Goal: Task Accomplishment & Management: Manage account settings

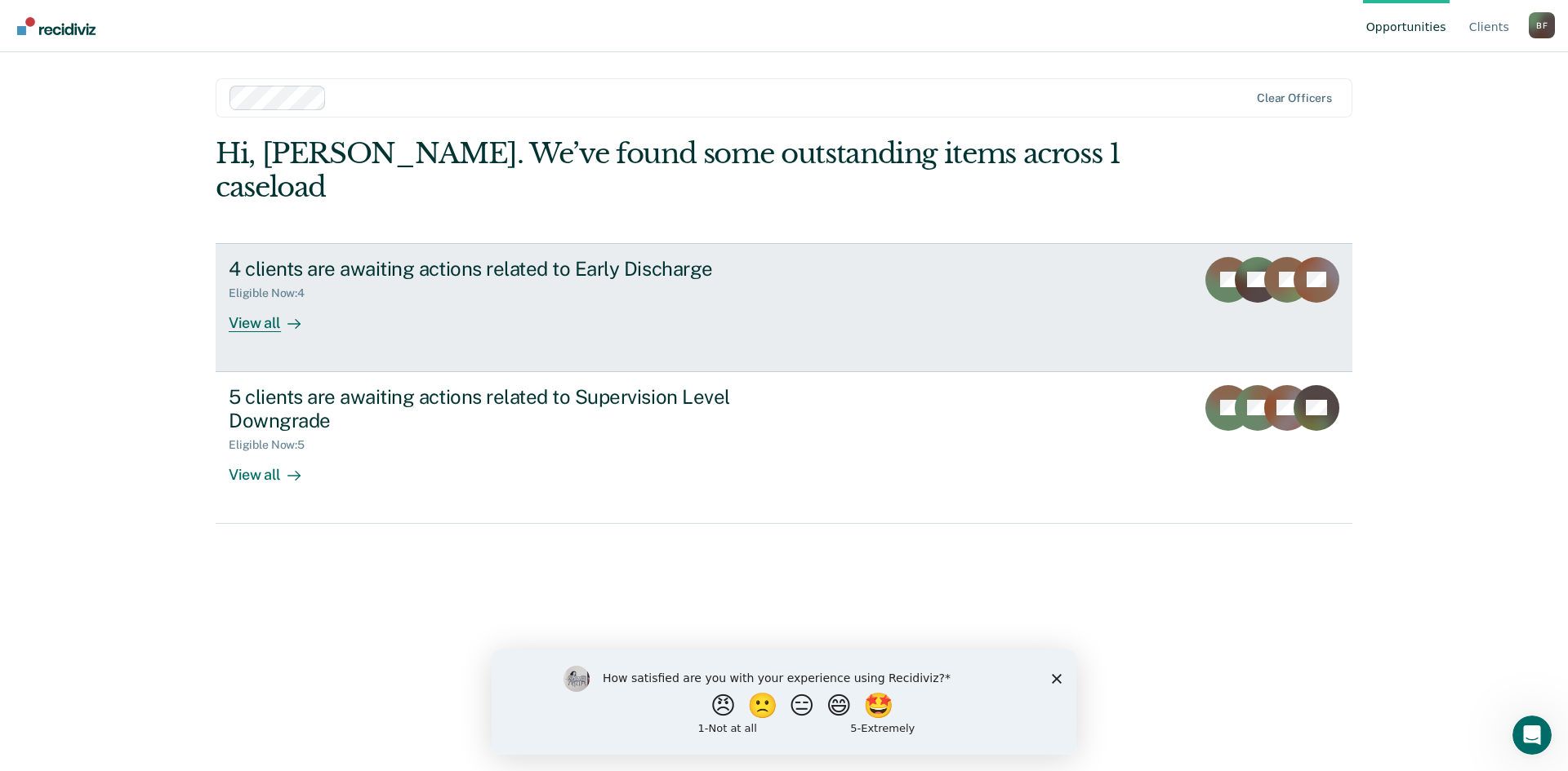
click at [263, 300] on div "View all" at bounding box center [274, 315] width 91 height 32
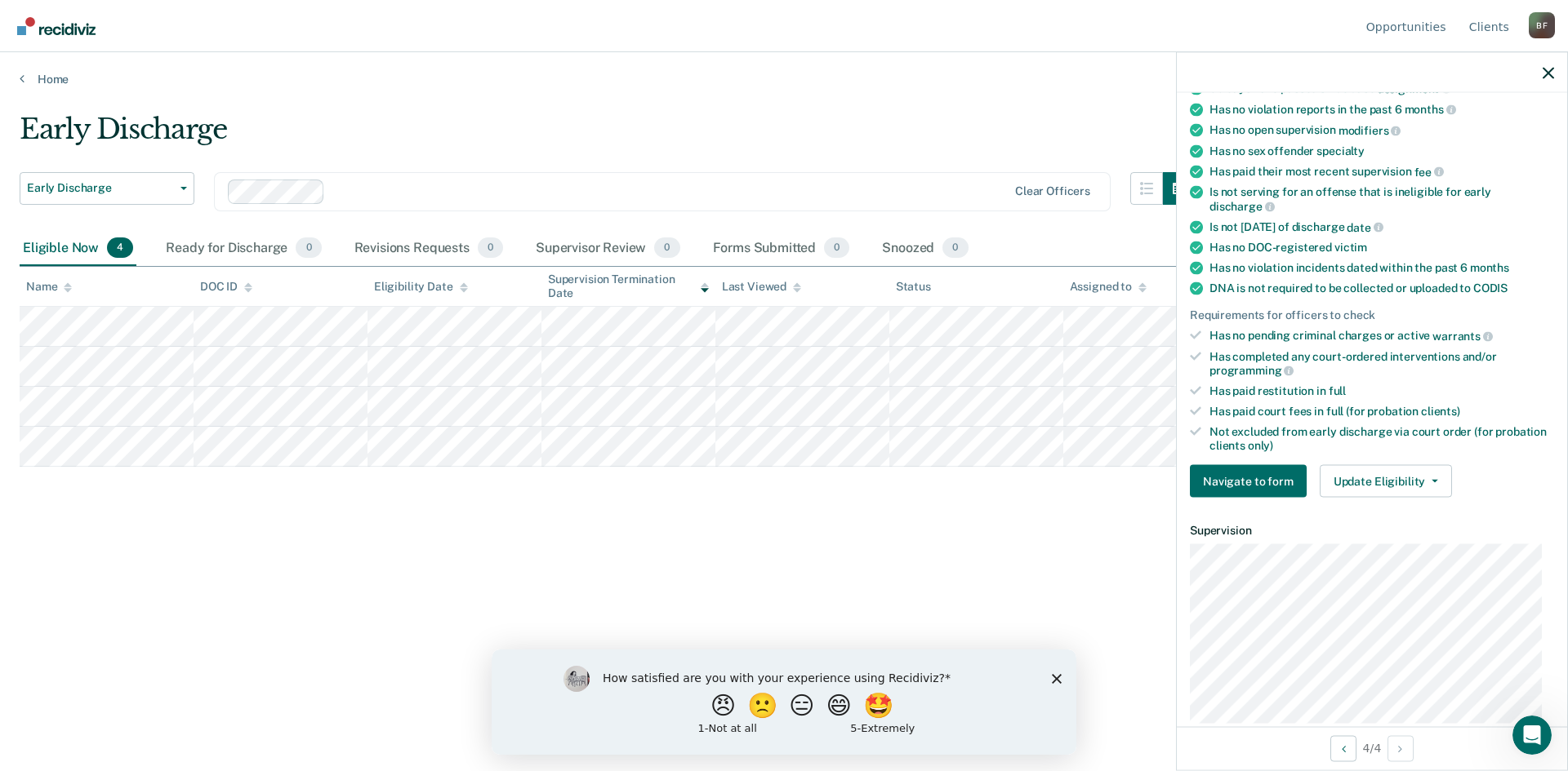
scroll to position [245, 0]
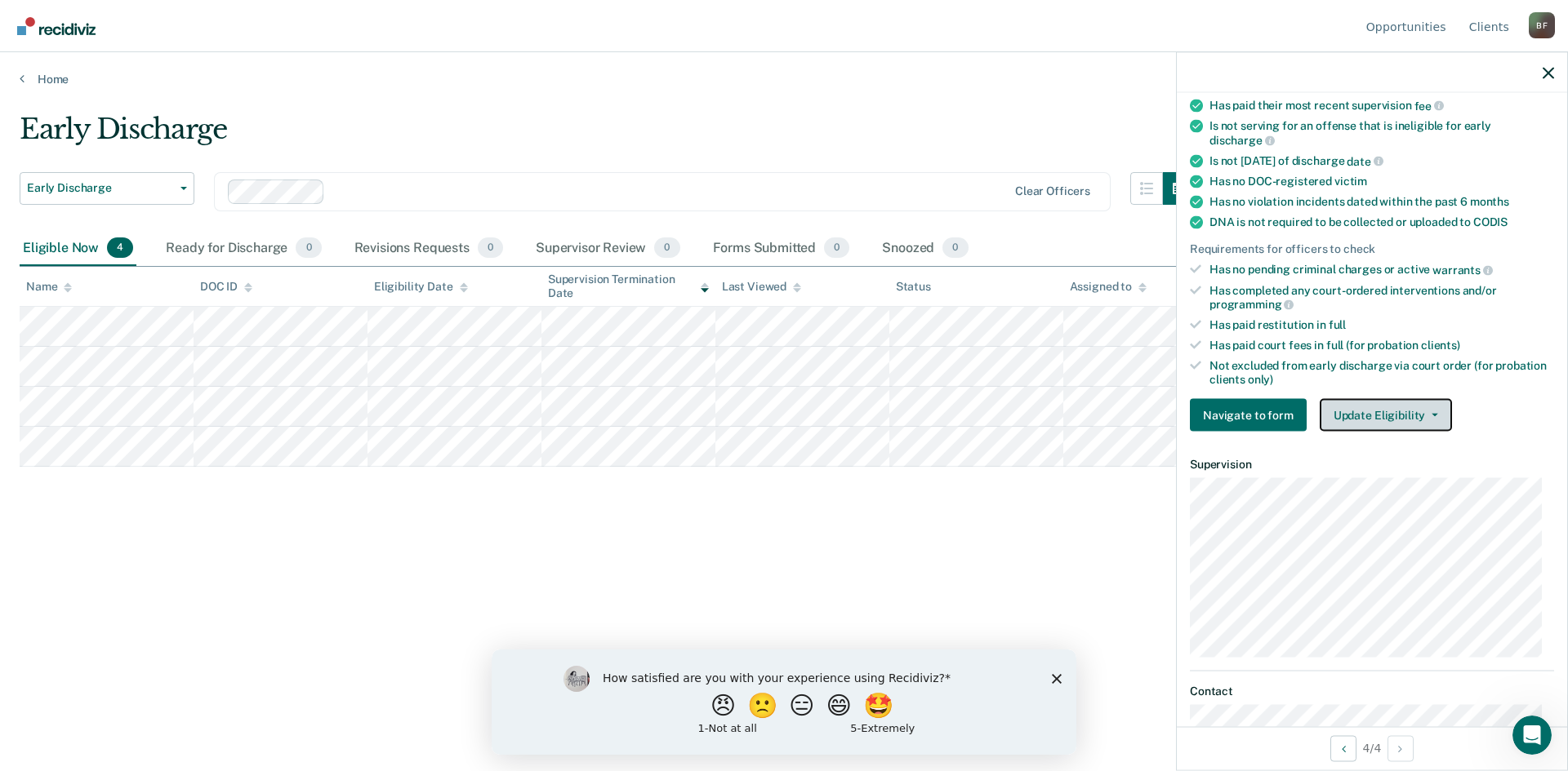
click at [1386, 415] on button "Update Eligibility" at bounding box center [1386, 415] width 133 height 33
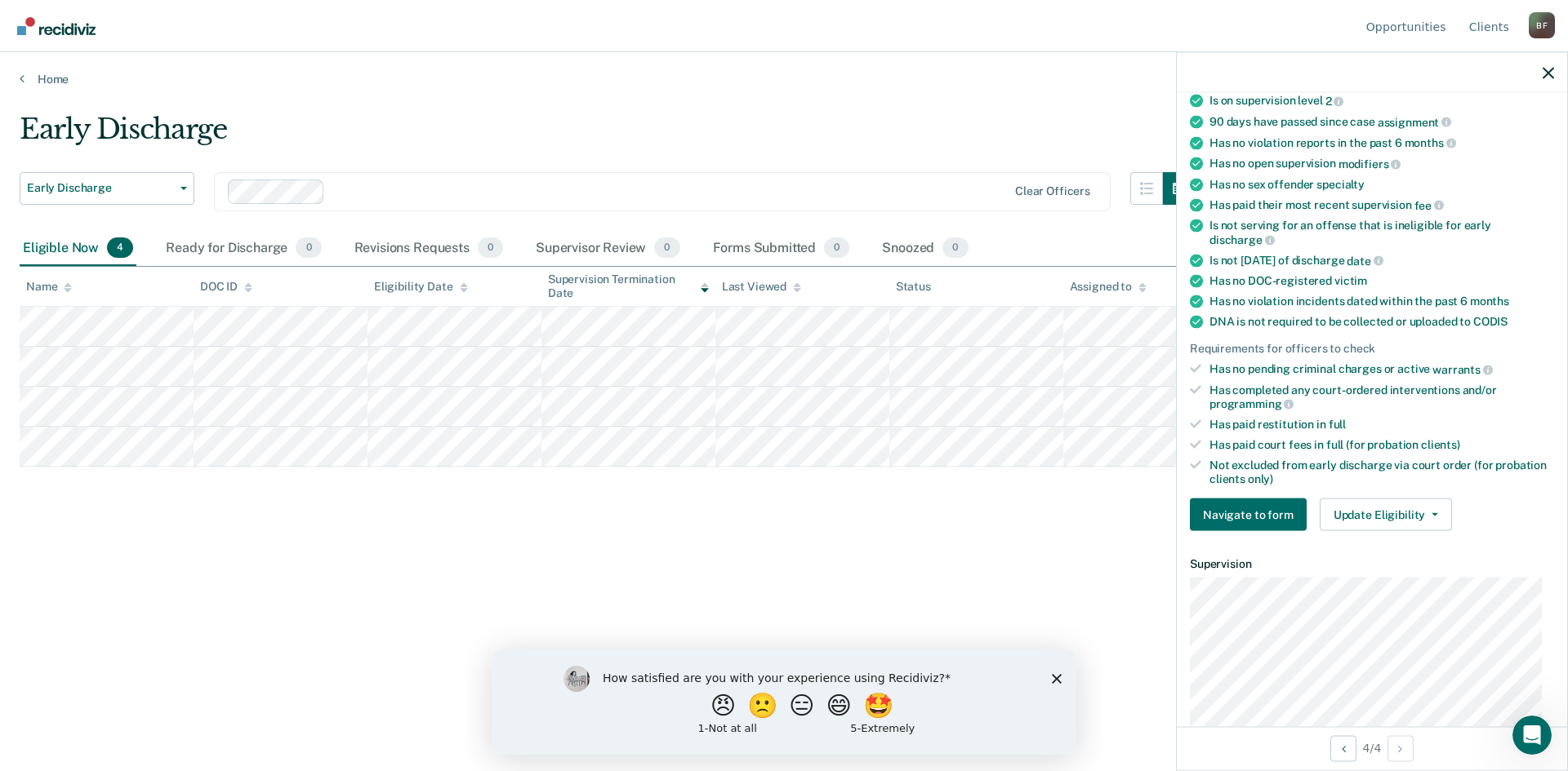
scroll to position [163, 0]
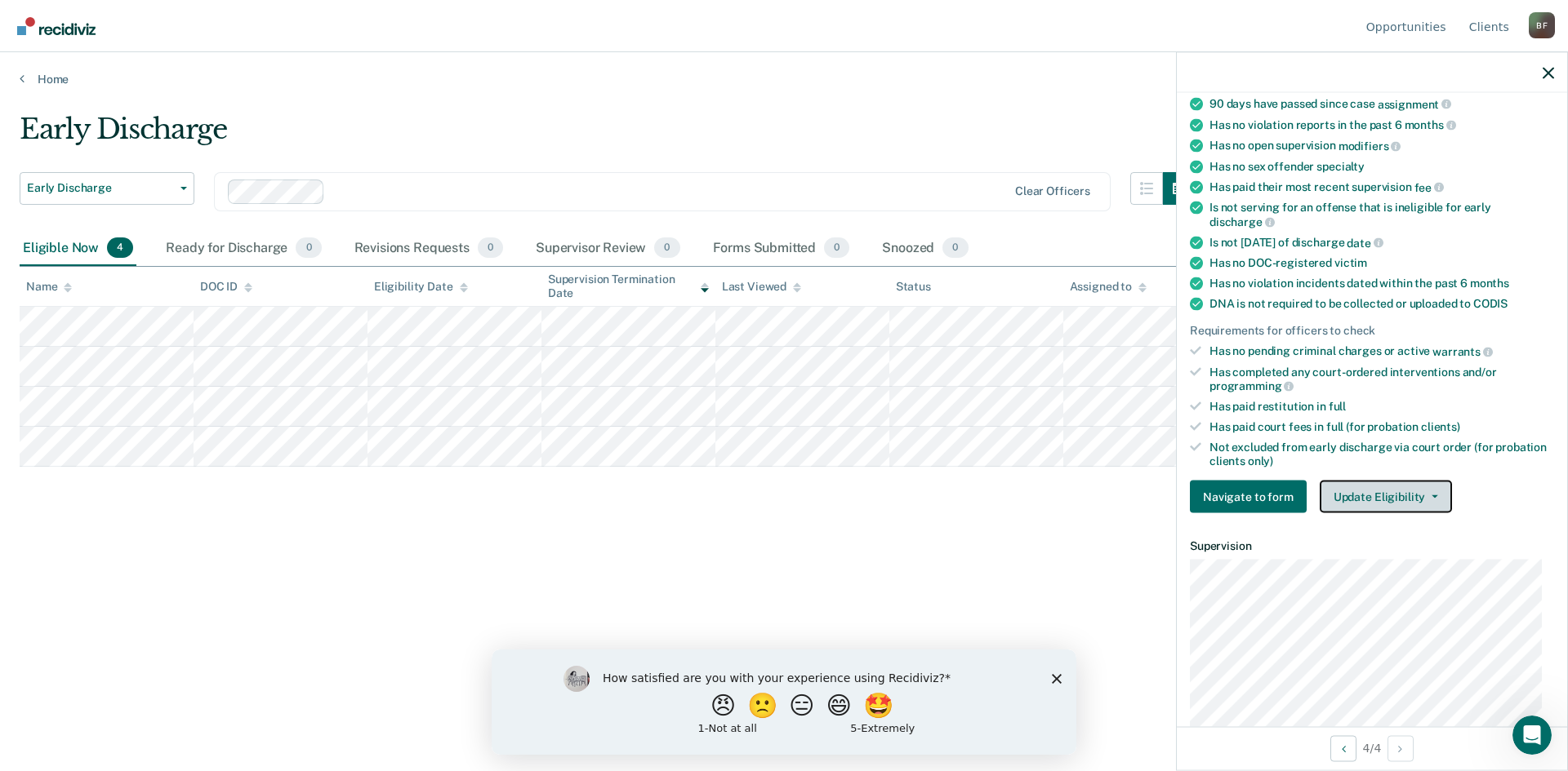
click at [1431, 496] on icon "button" at bounding box center [1434, 496] width 7 height 3
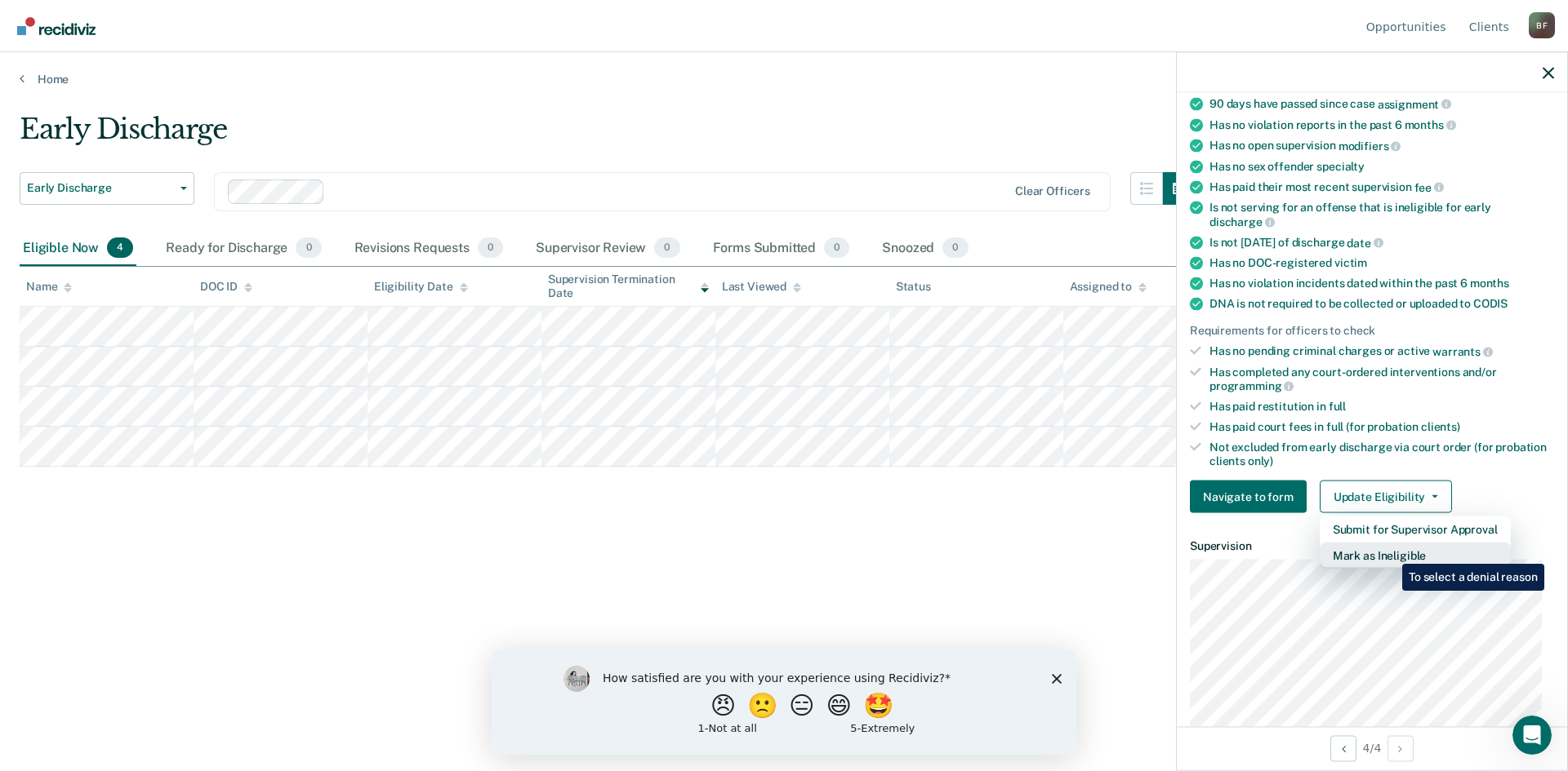
click at [1390, 552] on button "Mark as Ineligible" at bounding box center [1415, 556] width 191 height 26
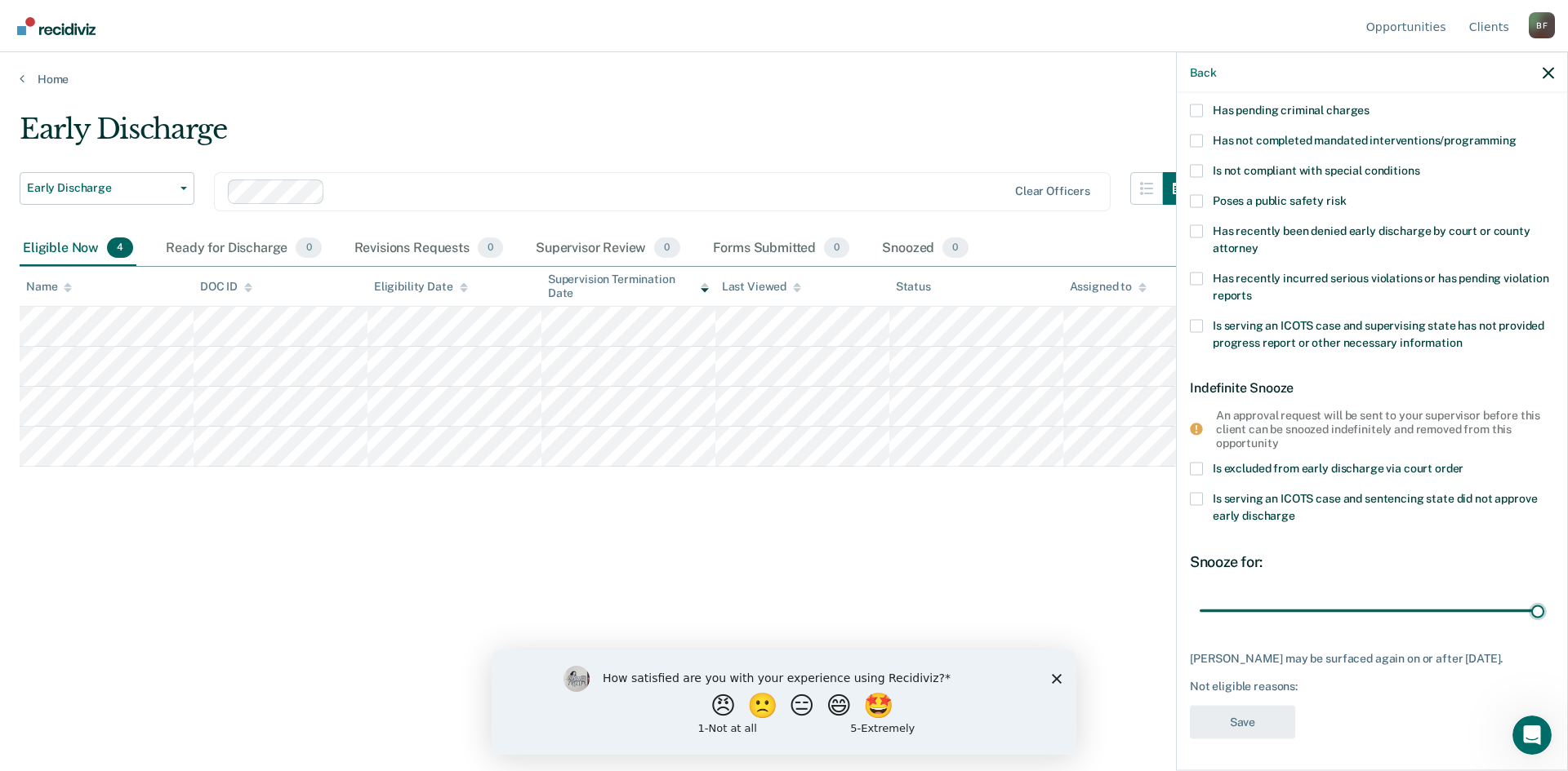
drag, startPoint x: 1306, startPoint y: 613, endPoint x: 1544, endPoint y: 608, distance: 238.1
click at [1544, 608] on input "range" at bounding box center [1372, 611] width 344 height 29
drag, startPoint x: 1522, startPoint y: 613, endPoint x: 1445, endPoint y: 613, distance: 77.0
click at [1445, 613] on input "range" at bounding box center [1372, 611] width 344 height 29
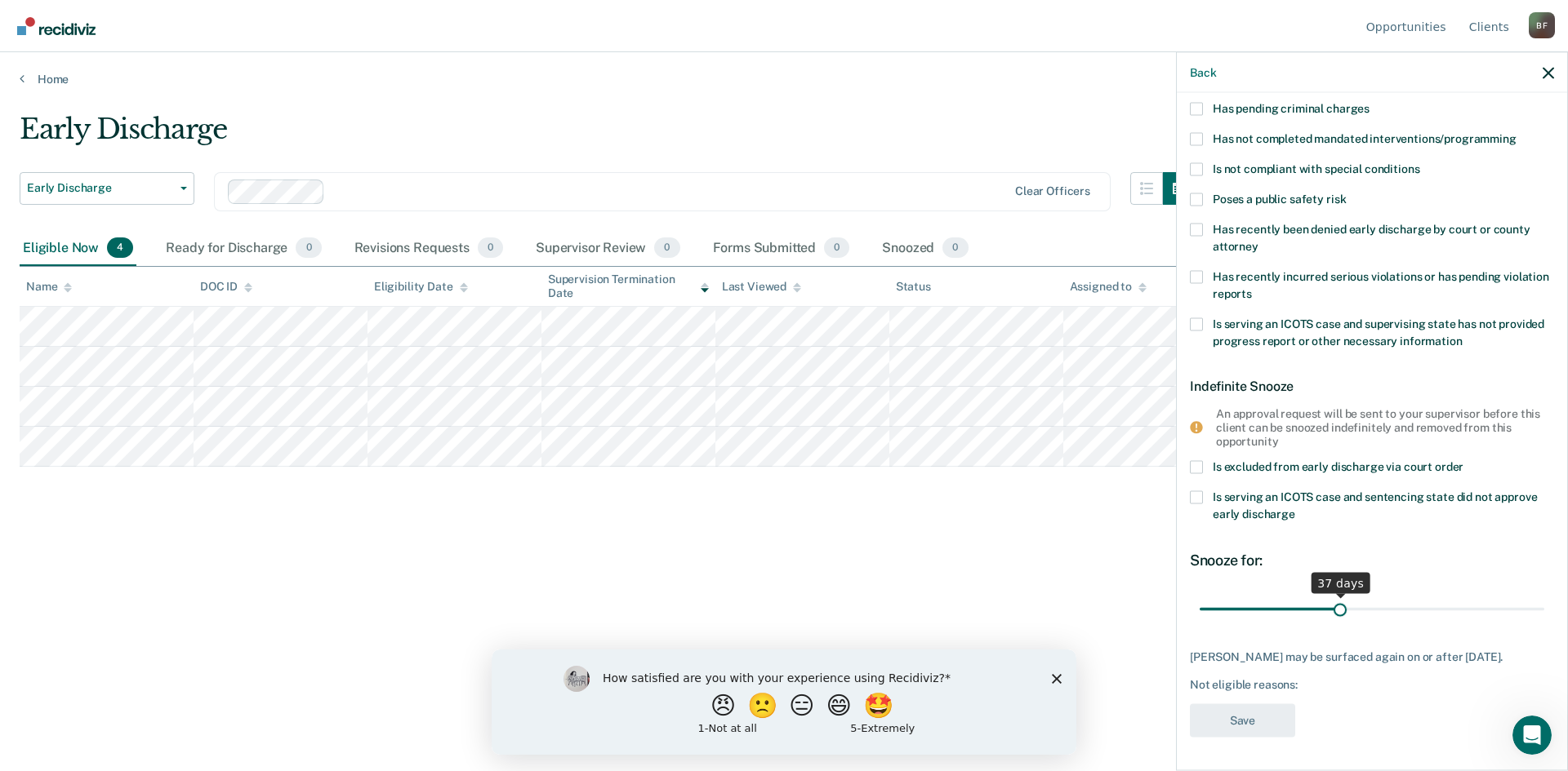
drag, startPoint x: 1446, startPoint y: 599, endPoint x: 1333, endPoint y: 592, distance: 113.2
click at [1333, 595] on input "range" at bounding box center [1372, 609] width 344 height 29
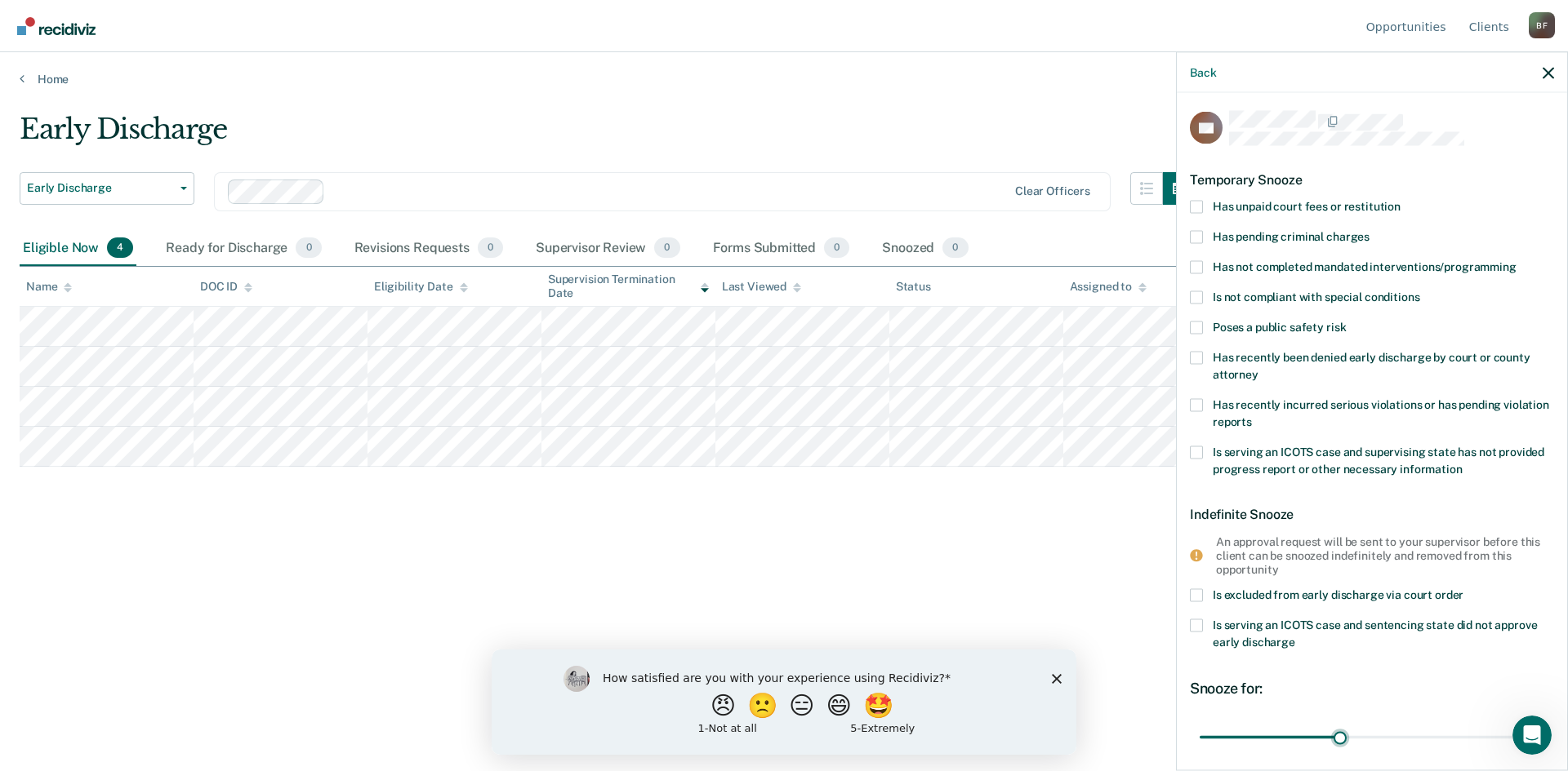
scroll to position [0, 0]
click at [1196, 327] on span at bounding box center [1197, 329] width 13 height 13
click at [1346, 322] on input "Poses a public safety risk" at bounding box center [1346, 322] width 0 height 0
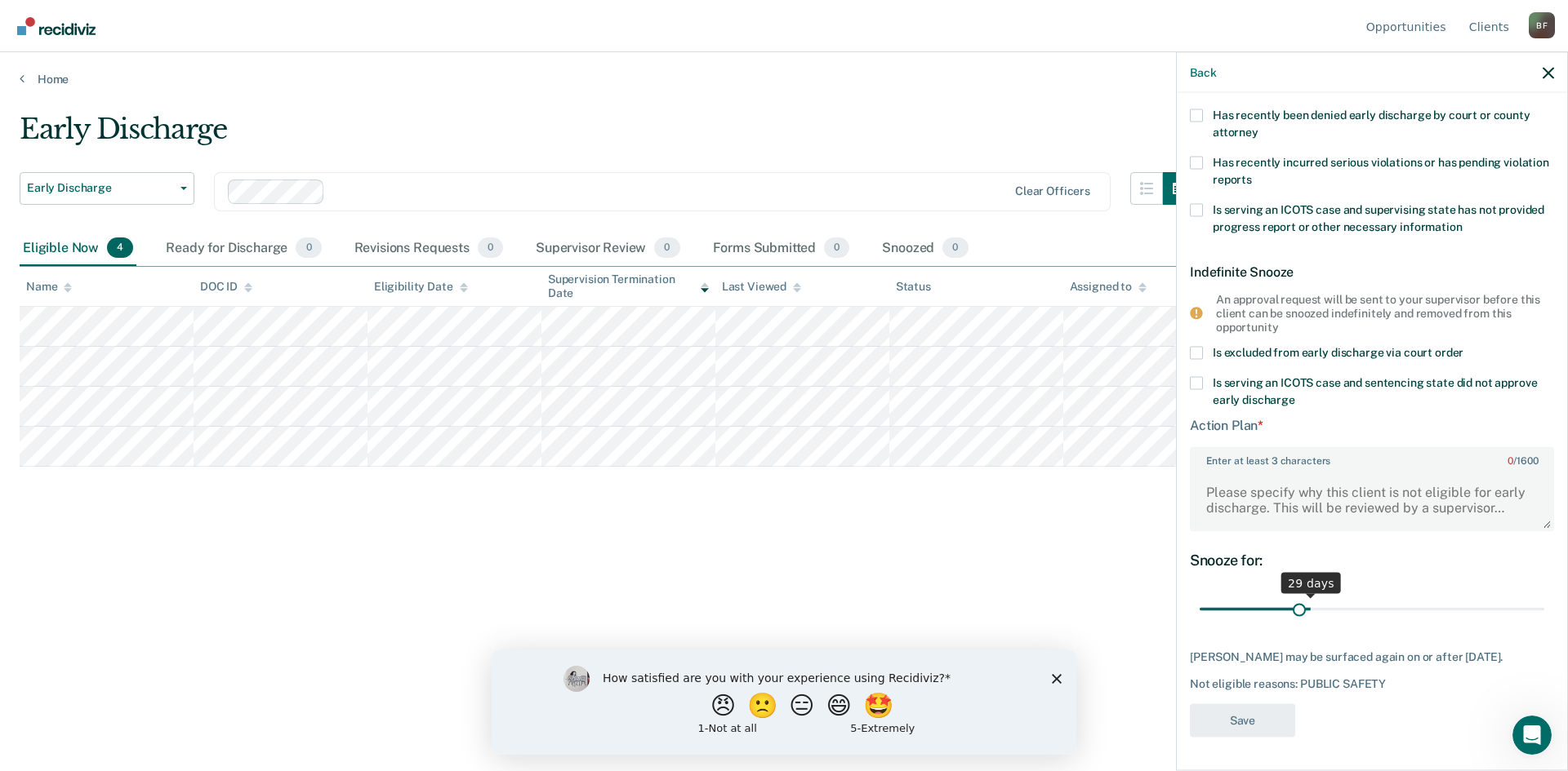
scroll to position [242, 0]
drag, startPoint x: 1333, startPoint y: 606, endPoint x: 1287, endPoint y: 606, distance: 46.0
type input "24"
click at [1287, 606] on input "range" at bounding box center [1372, 611] width 344 height 29
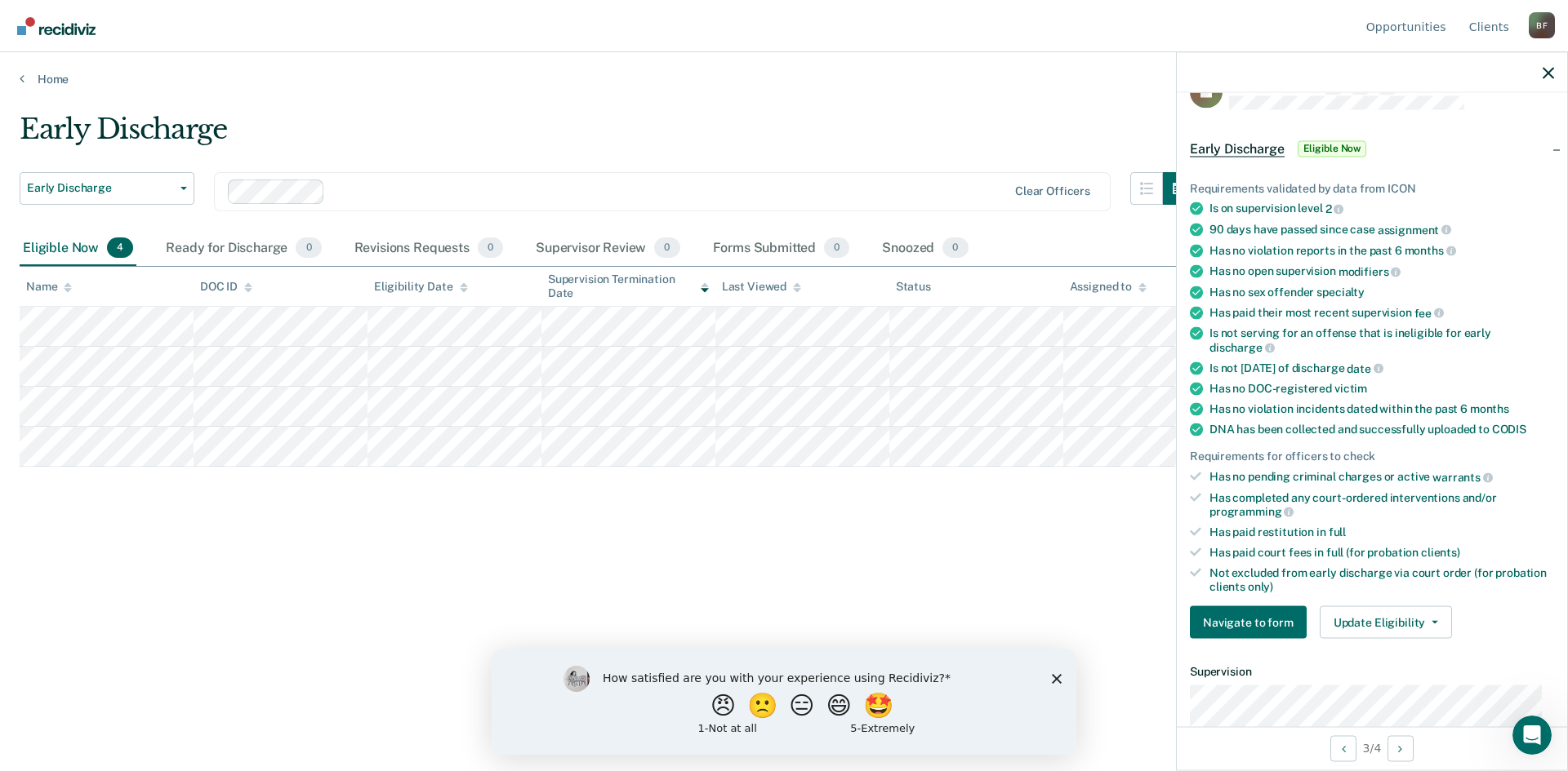
scroll to position [0, 0]
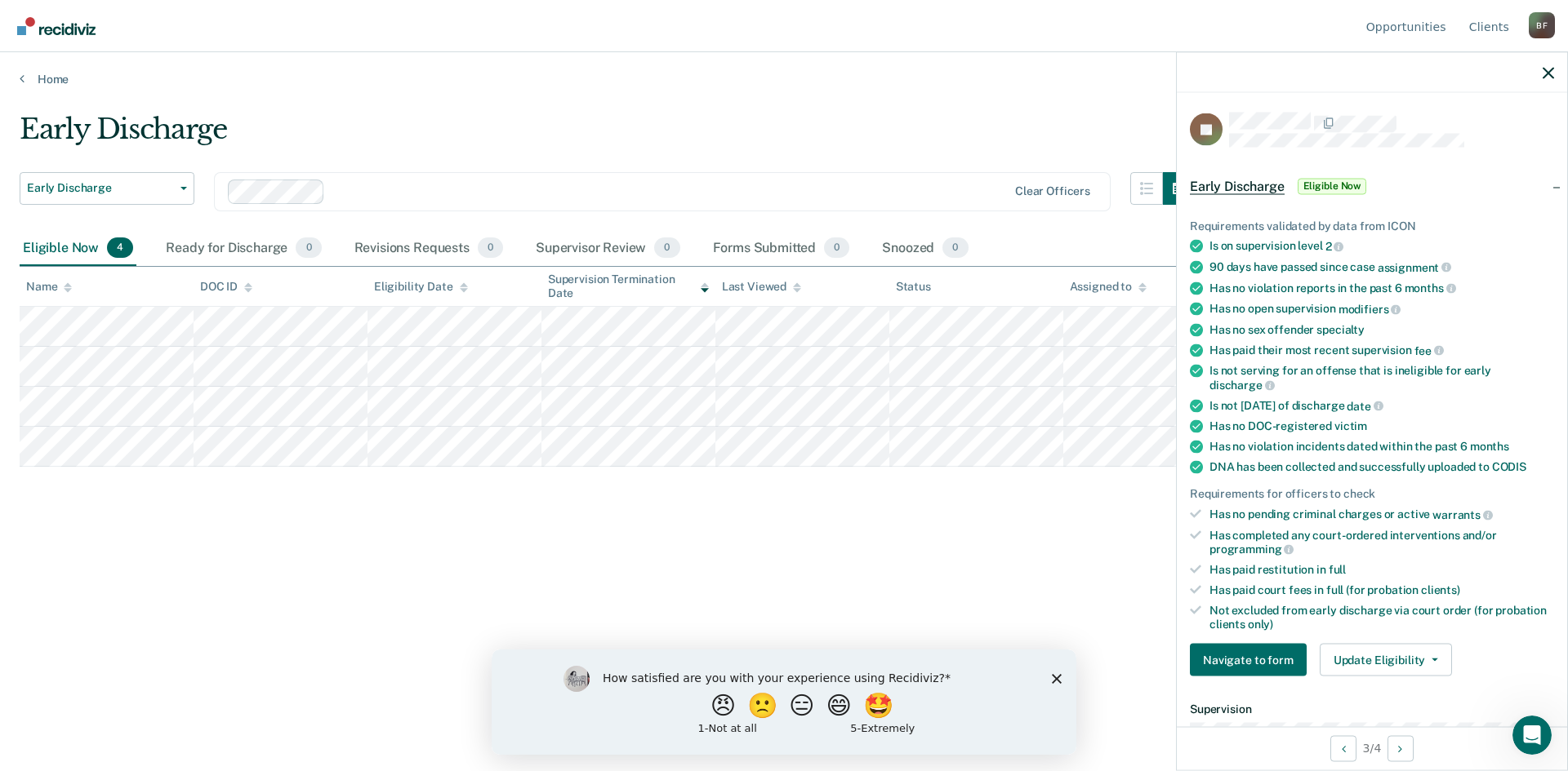
click at [338, 108] on main "Early Discharge Early Discharge Early Discharge Supervision Level Downgrade Cle…" at bounding box center [784, 426] width 1568 height 680
